Goal: Find specific page/section: Find specific page/section

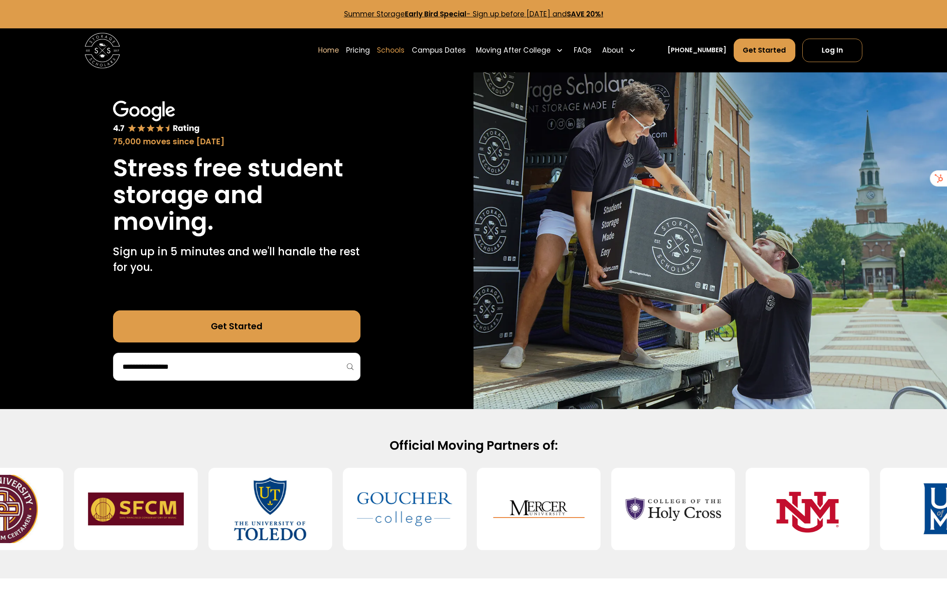
click at [405, 50] on link "Schools" at bounding box center [391, 50] width 28 height 25
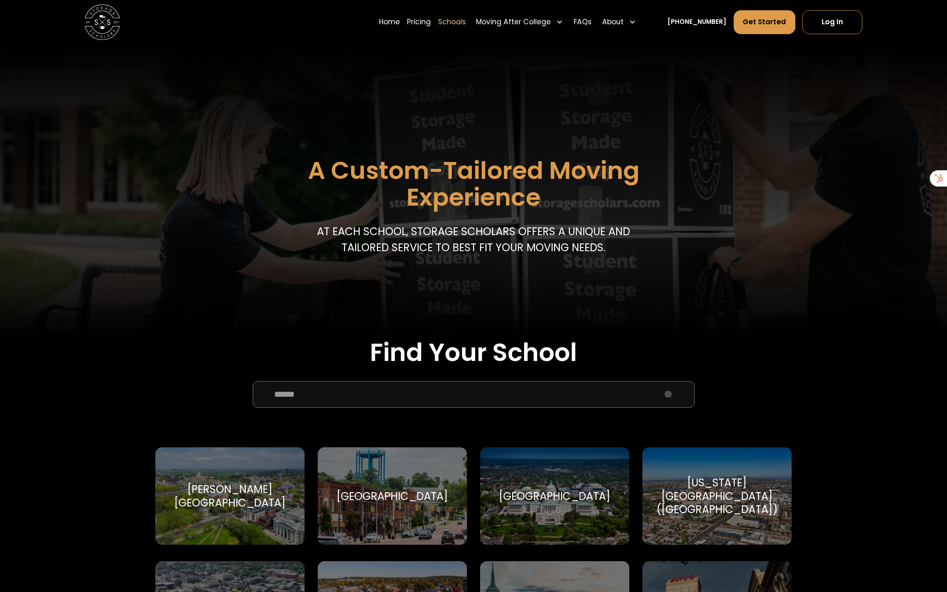
click at [382, 383] on input "School Select Form" at bounding box center [474, 394] width 442 height 27
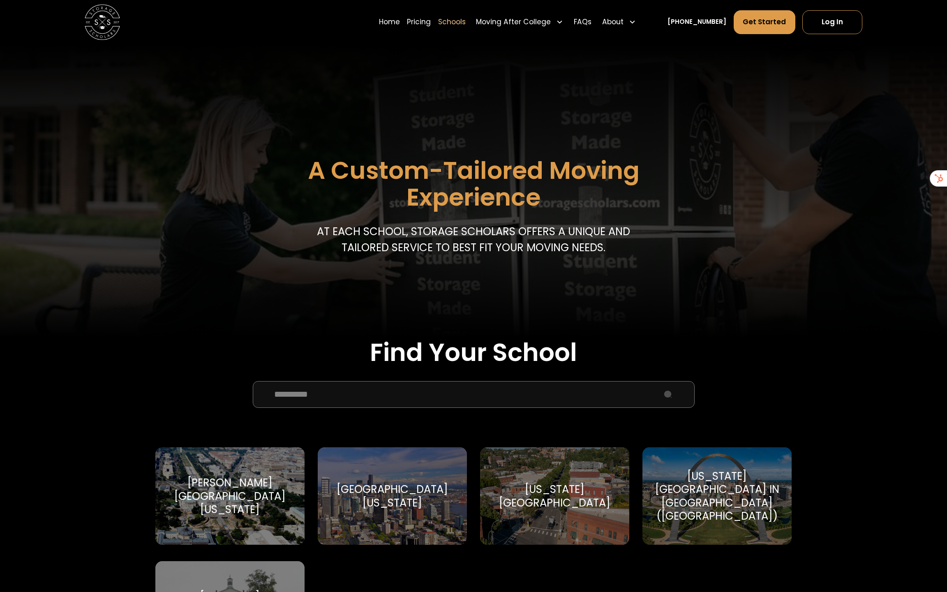
scroll to position [103, 0]
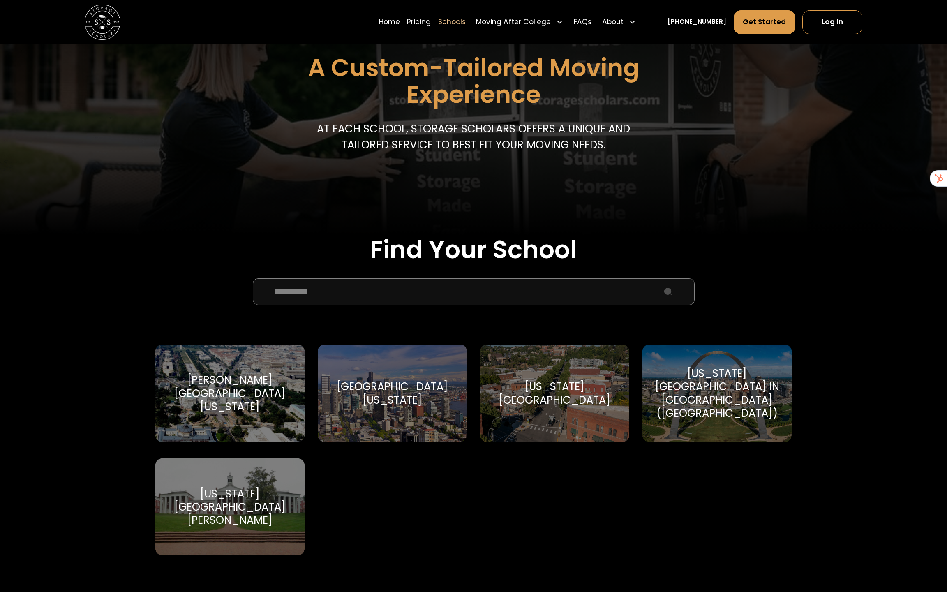
type input "**********"
click at [746, 420] on div "Washington University in St Louis (WashU) Washington University in St Louis" at bounding box center [717, 392] width 149 height 97
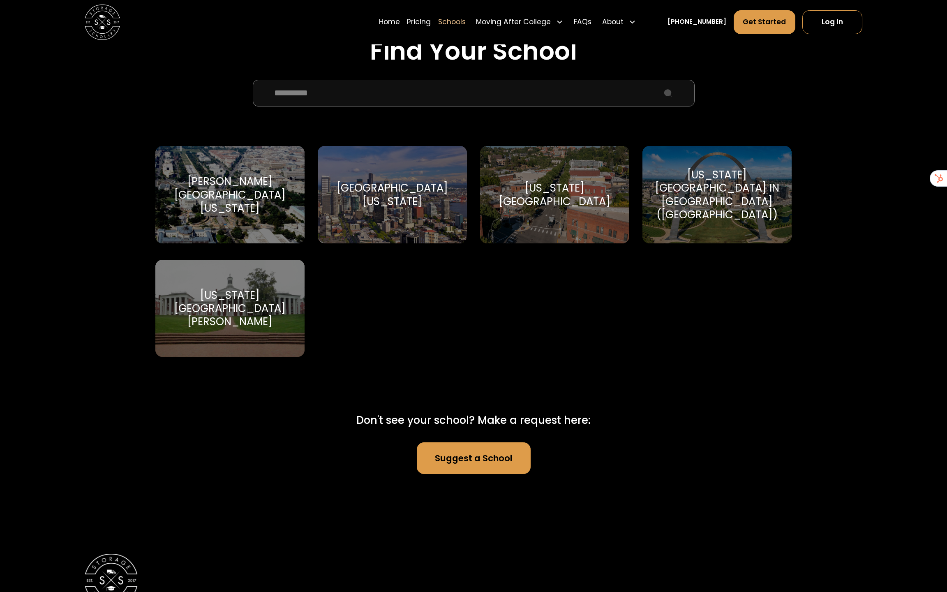
scroll to position [307, 0]
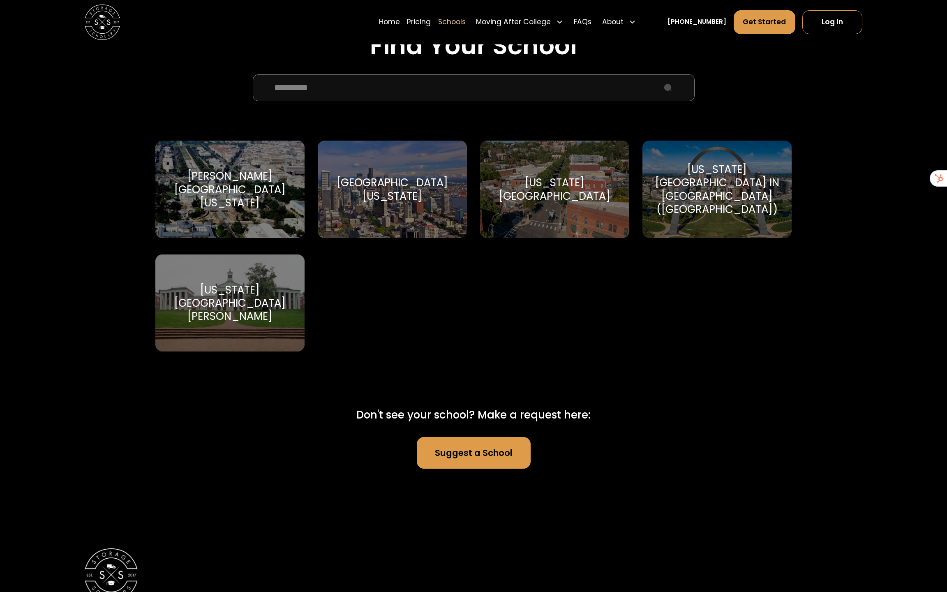
click at [740, 201] on div "Washington University in St Louis (WashU)" at bounding box center [717, 189] width 128 height 53
